Goal: Entertainment & Leisure: Consume media (video, audio)

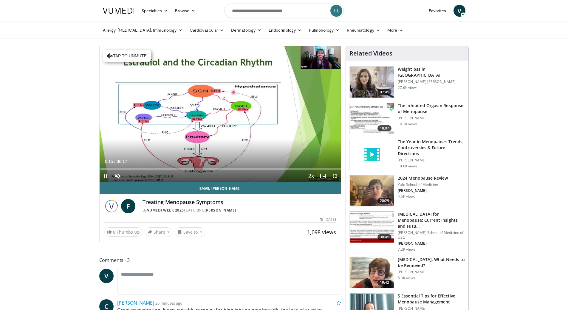
click at [134, 57] on button "Tap to unmute" at bounding box center [127, 56] width 48 height 12
click at [223, 113] on icon "Video Player" at bounding box center [220, 113] width 17 height 17
